Goal: Find specific page/section: Find specific page/section

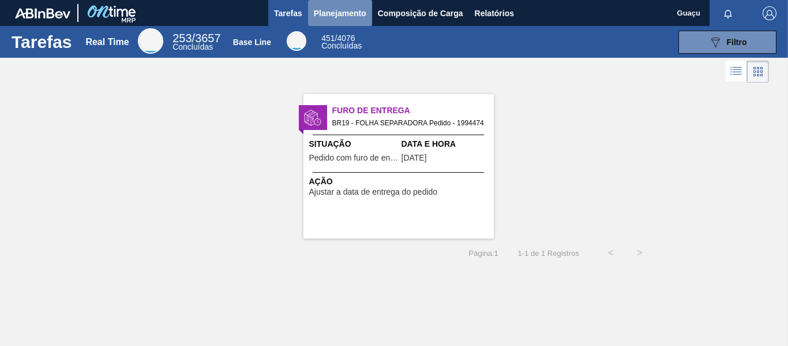
click at [347, 14] on span "Planejamento" at bounding box center [340, 13] width 53 height 14
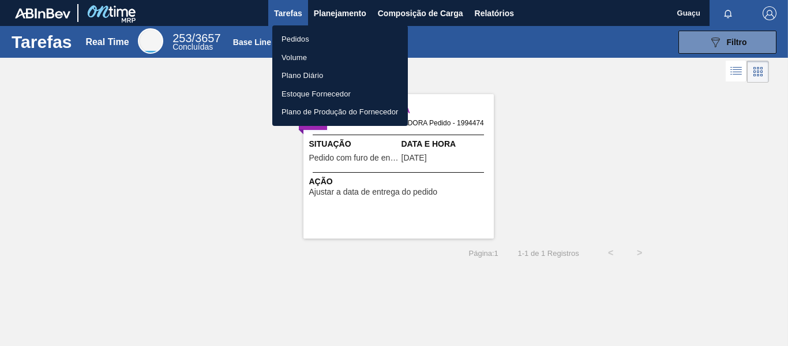
click at [306, 40] on li "Pedidos" at bounding box center [340, 39] width 136 height 18
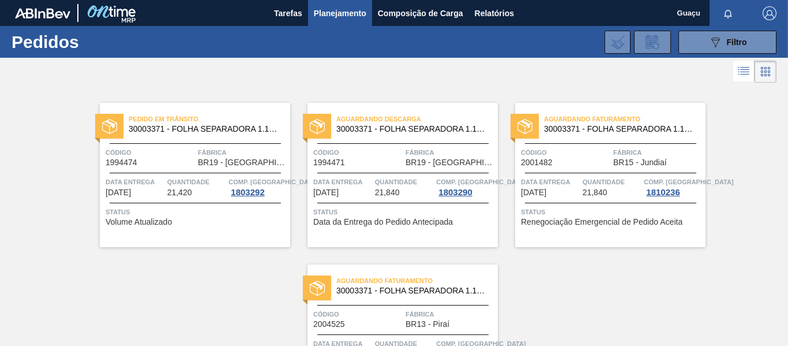
scroll to position [106, 0]
